Goal: Information Seeking & Learning: Learn about a topic

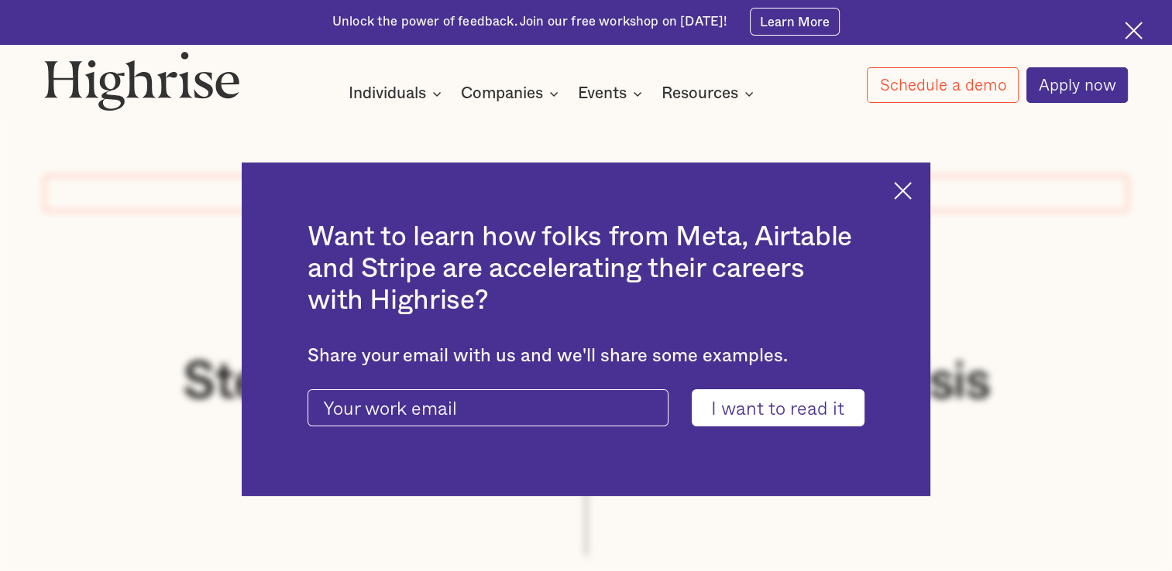
click at [907, 184] on img at bounding box center [903, 191] width 18 height 18
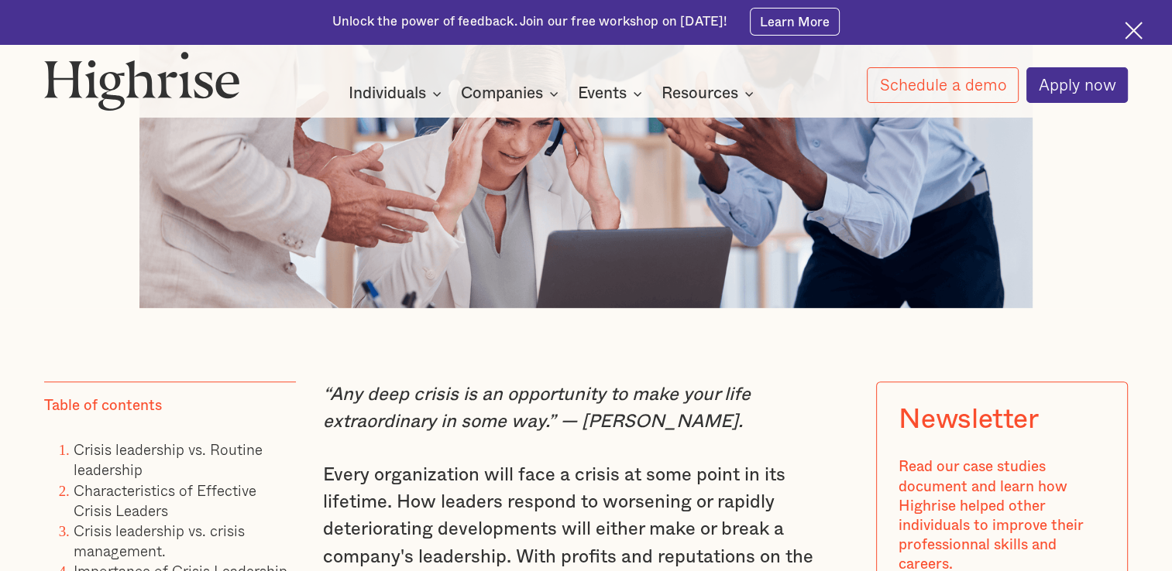
scroll to position [821, 0]
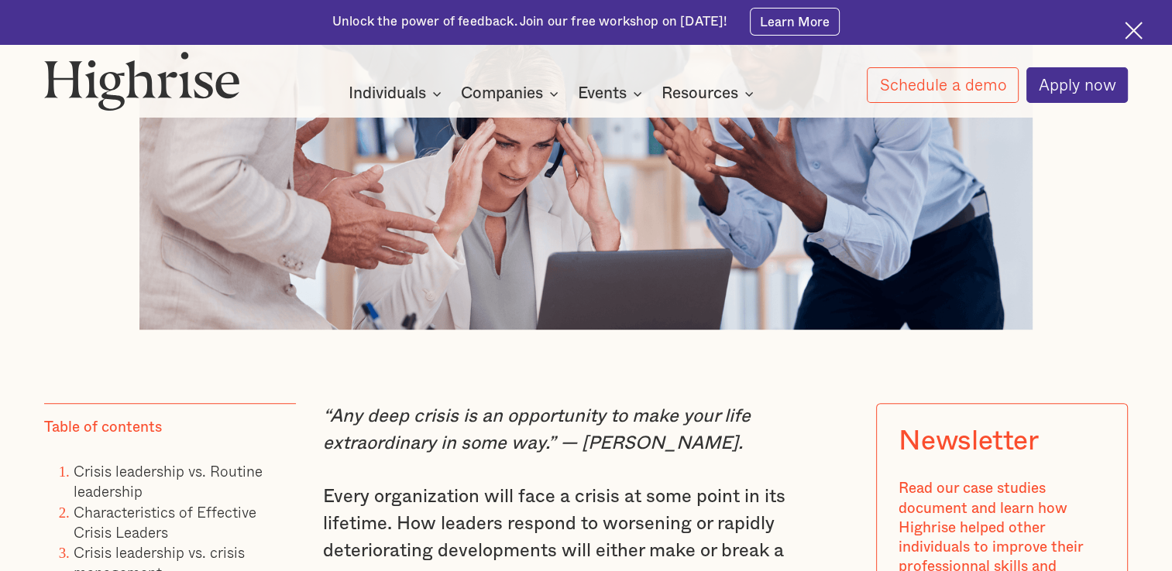
click at [201, 6] on div "Unlock the power of feedback. Join our free workshop on [DATE]! Learn More" at bounding box center [586, 22] width 1172 height 44
click at [369, 231] on img at bounding box center [586, 84] width 894 height 489
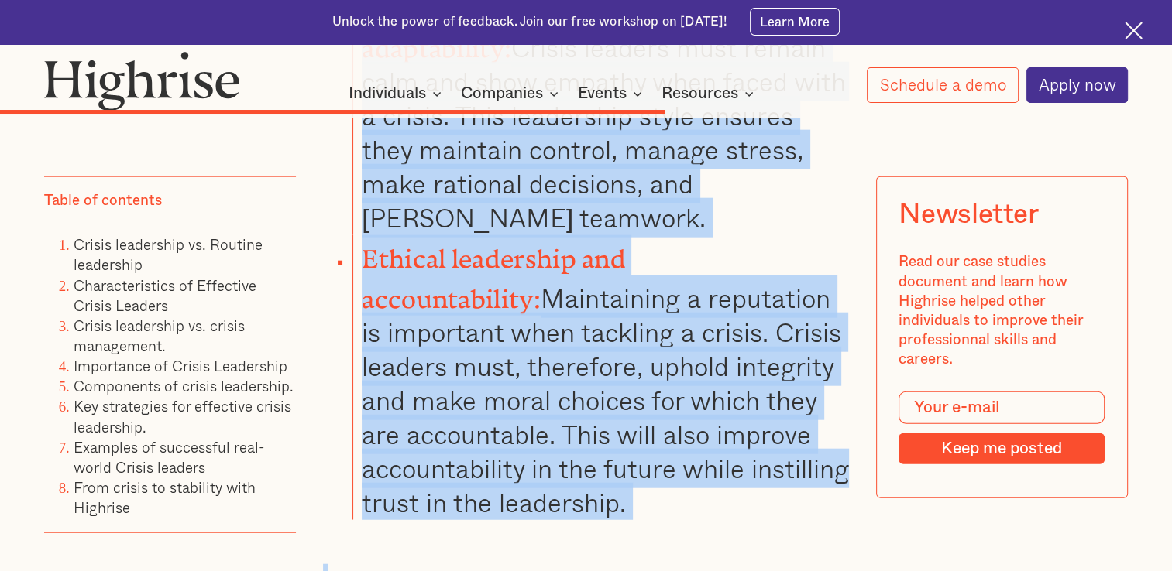
scroll to position [9524, 0]
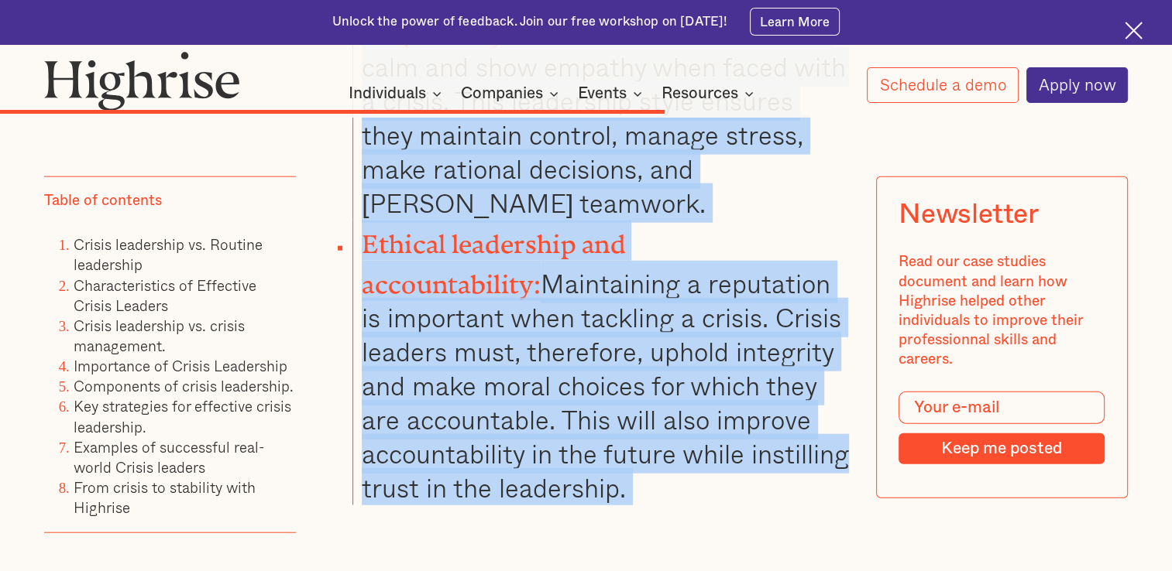
drag, startPoint x: 323, startPoint y: 420, endPoint x: 579, endPoint y: 321, distance: 274.5
drag, startPoint x: 579, startPoint y: 321, endPoint x: 511, endPoint y: 206, distance: 134.0
copy div "“Lor ipsu dolors am co adipiscinge se doei temp inci utlaboreetdol ma aliq eni.…"
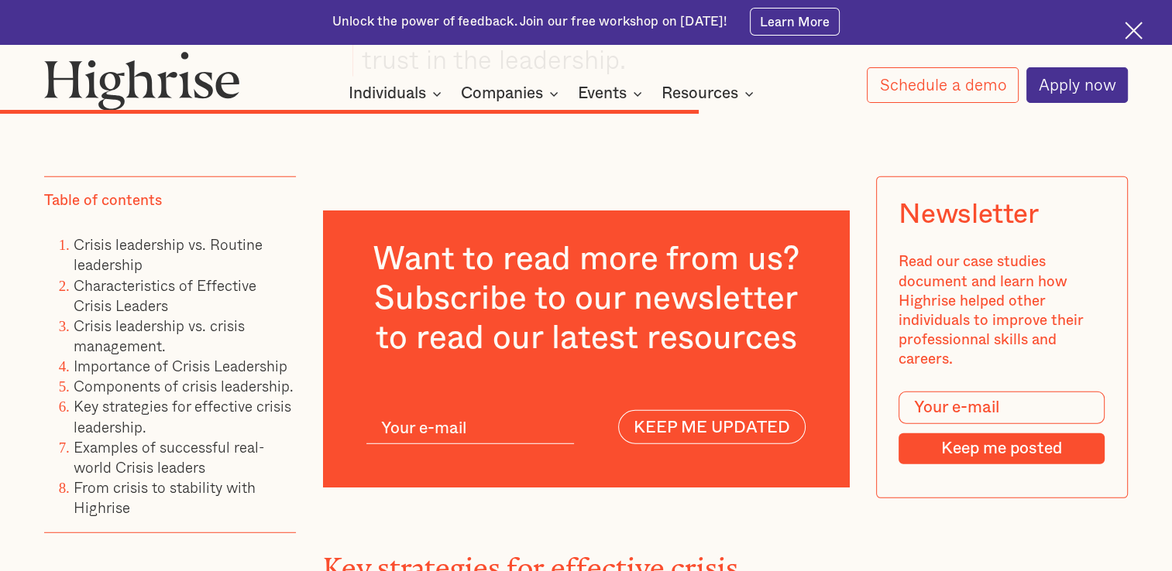
scroll to position [9948, 0]
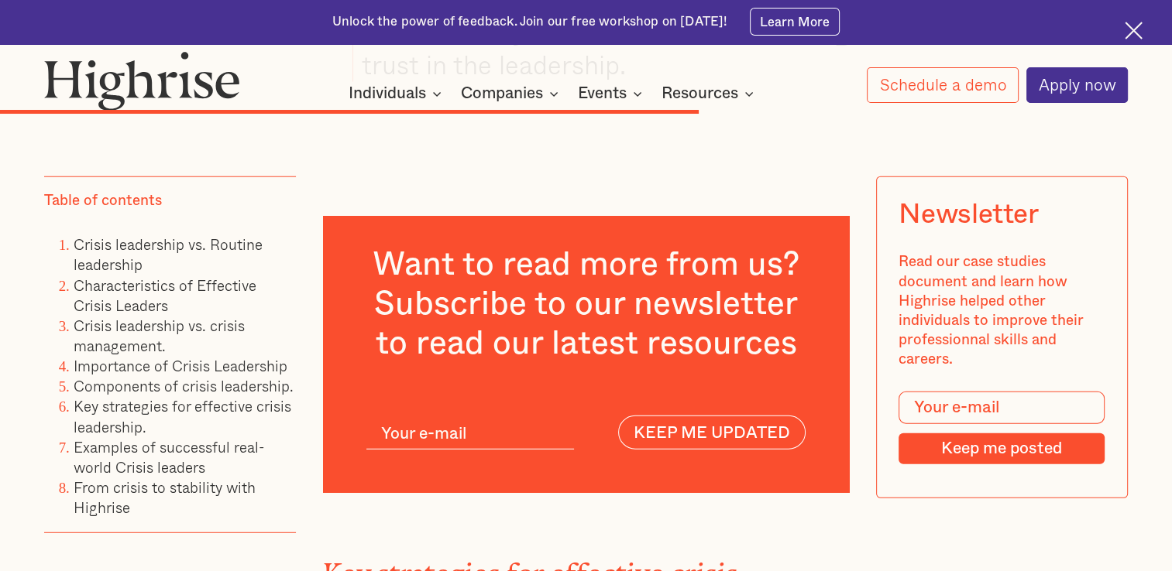
click at [324, 551] on h2 "Key strategies for effective crisis leadership." at bounding box center [586, 582] width 527 height 62
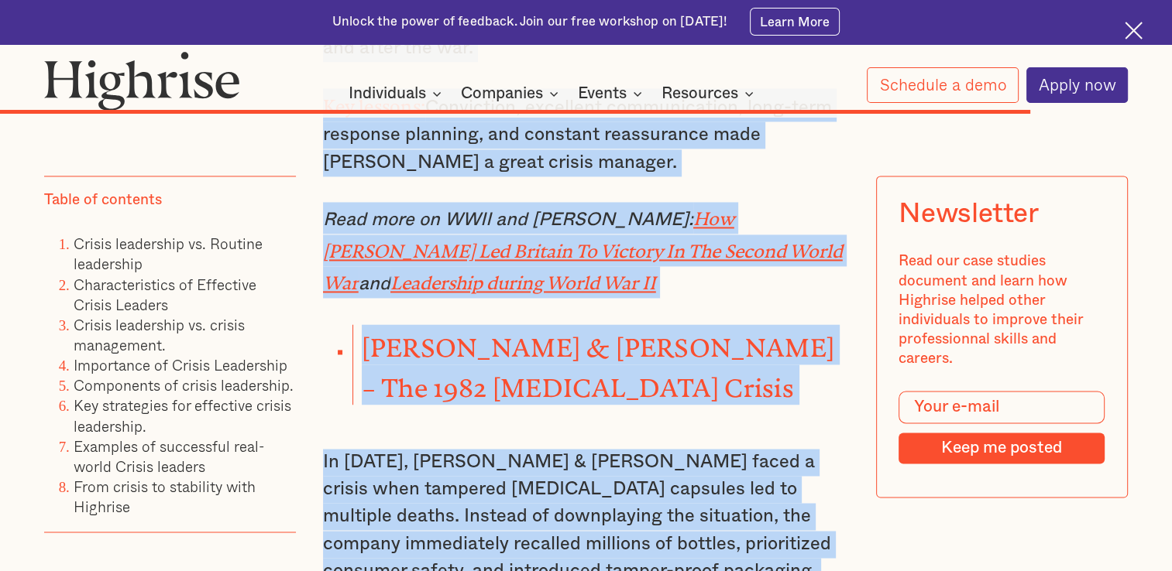
scroll to position [14209, 0]
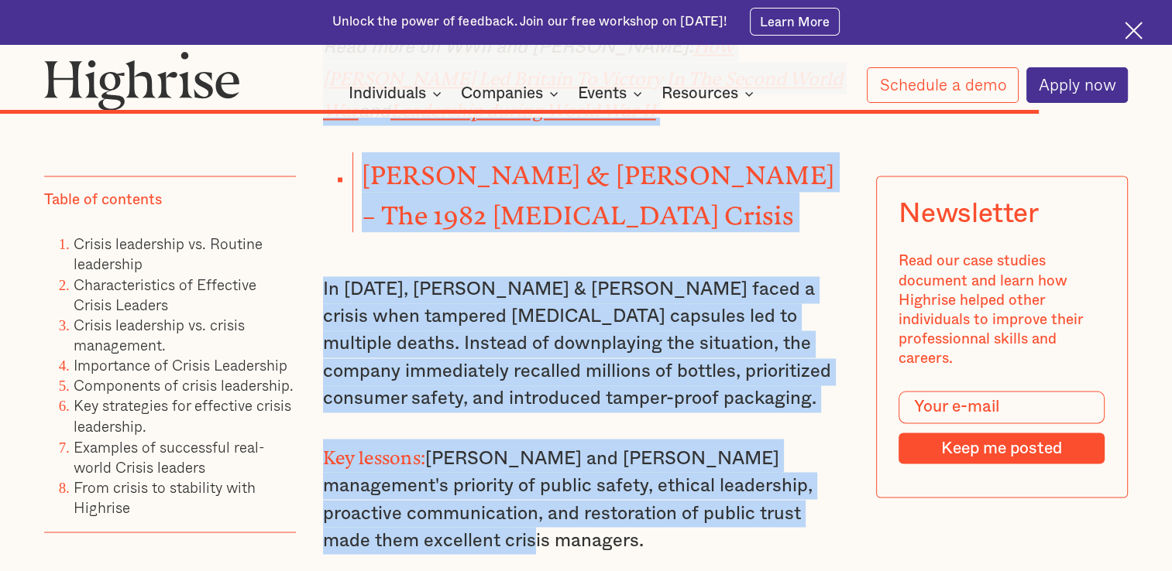
drag, startPoint x: 324, startPoint y: 344, endPoint x: 523, endPoint y: 259, distance: 217.2
drag, startPoint x: 523, startPoint y: 259, endPoint x: 458, endPoint y: 205, distance: 84.2
copy div "Lor ipsumdolor sit ametconse adipis elitseddoe. Te inc utl et d magnaa, enimadm…"
